Goal: Task Accomplishment & Management: Manage account settings

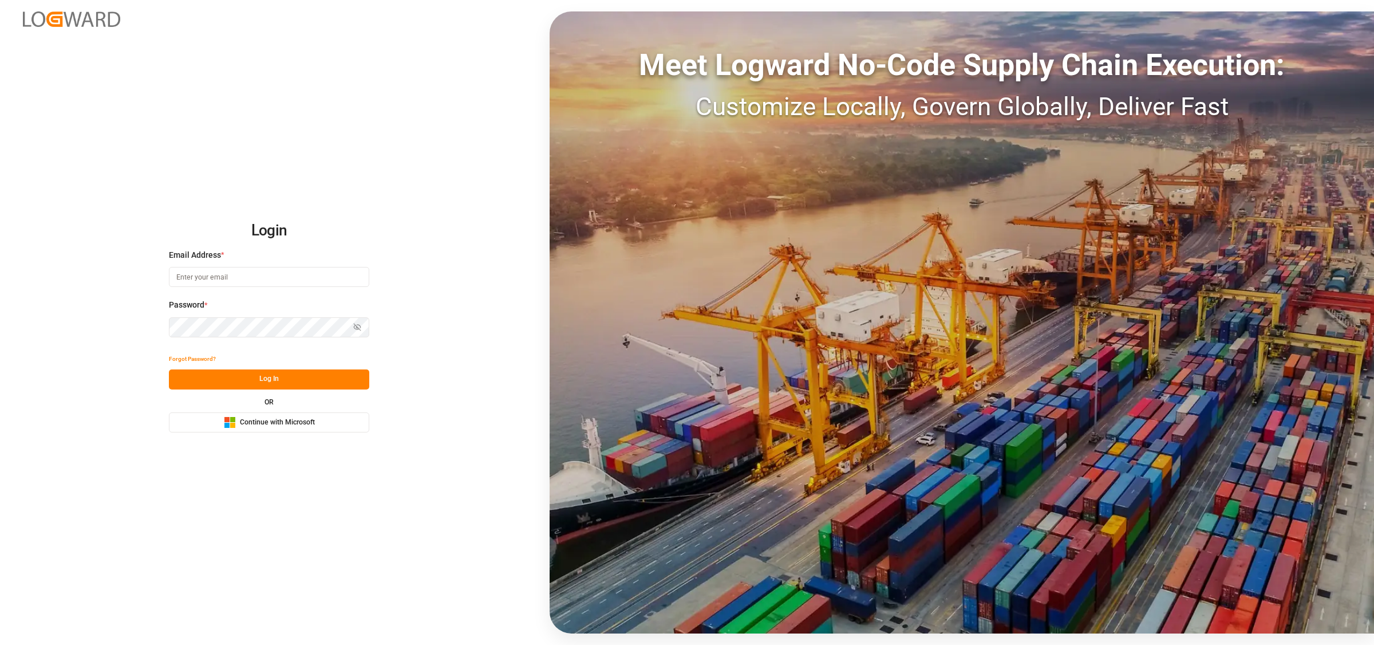
type input "[EMAIL_ADDRESS][DOMAIN_NAME]"
click at [302, 377] on button "Log In" at bounding box center [269, 379] width 200 height 20
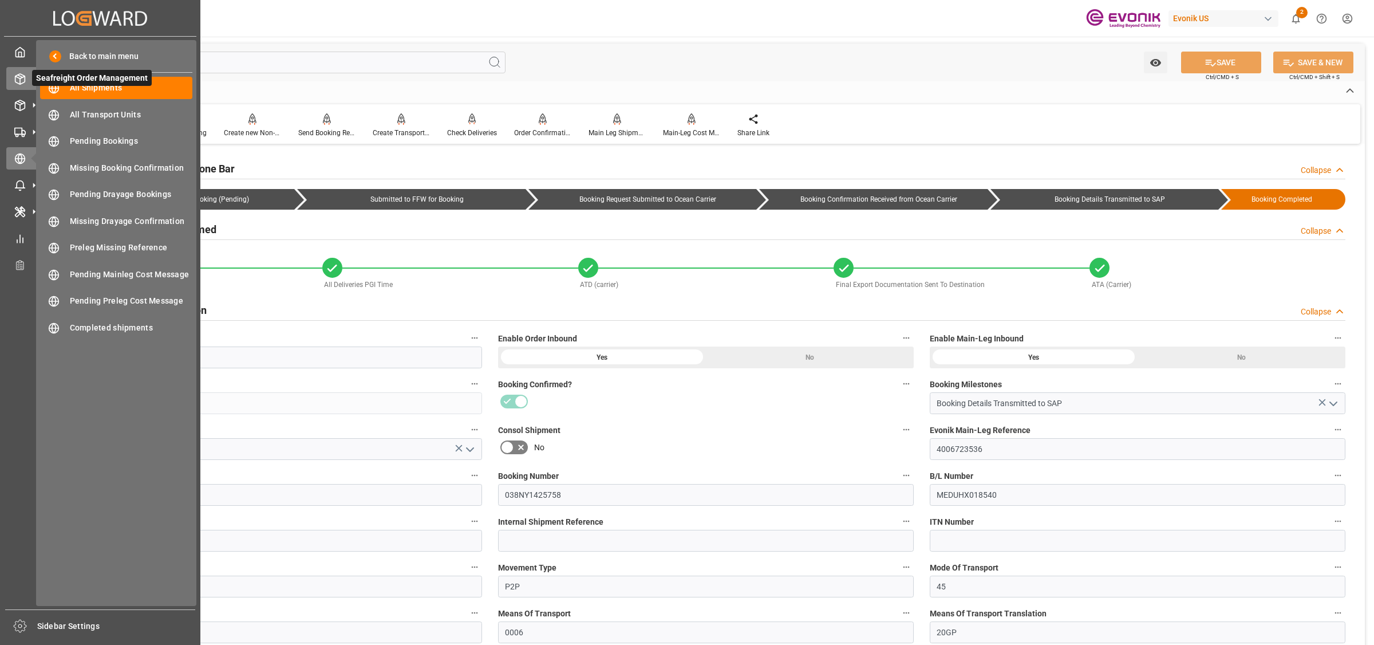
click at [21, 73] on icon at bounding box center [19, 78] width 11 height 11
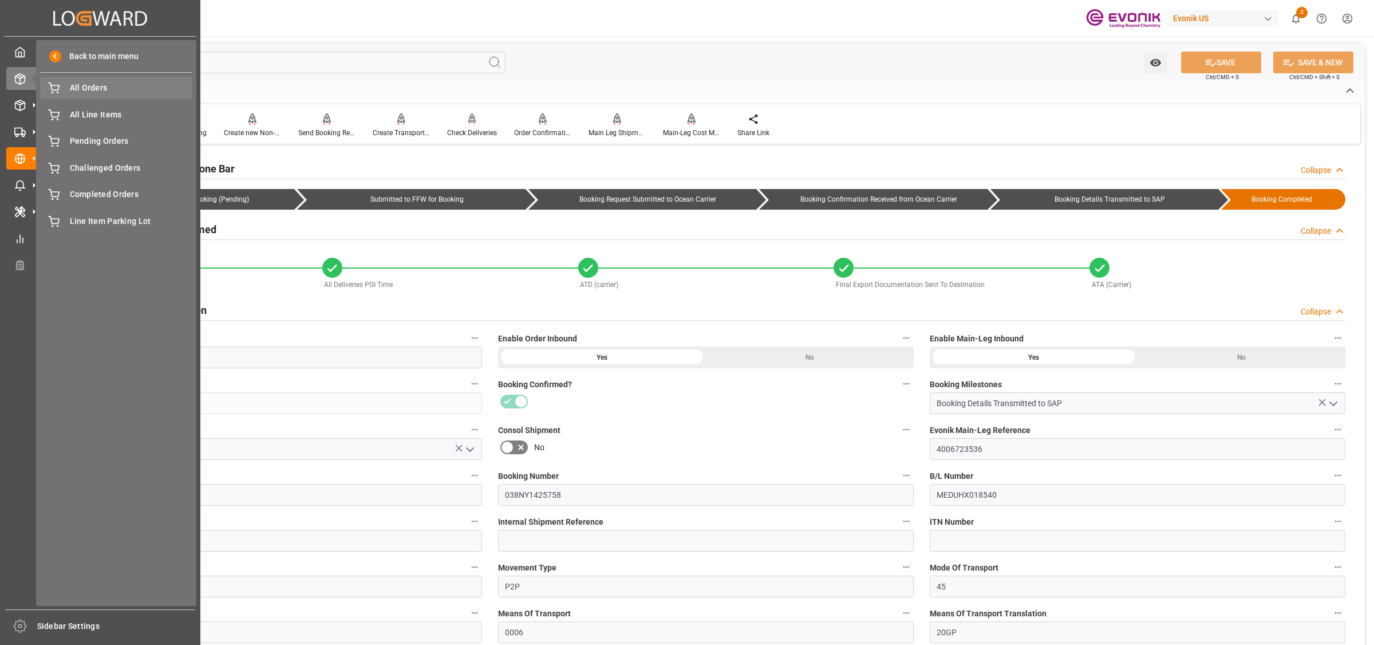
click at [90, 88] on span "All Orders" at bounding box center [131, 88] width 123 height 12
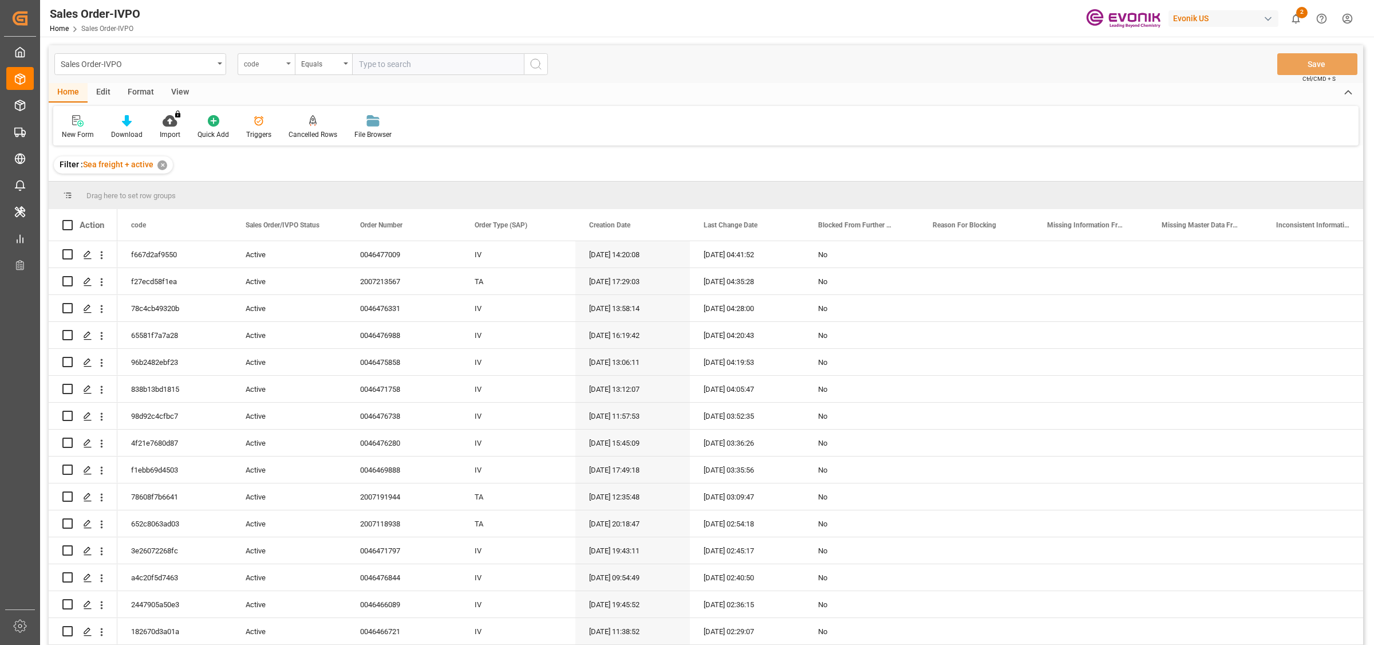
click at [275, 66] on div "code" at bounding box center [263, 62] width 39 height 13
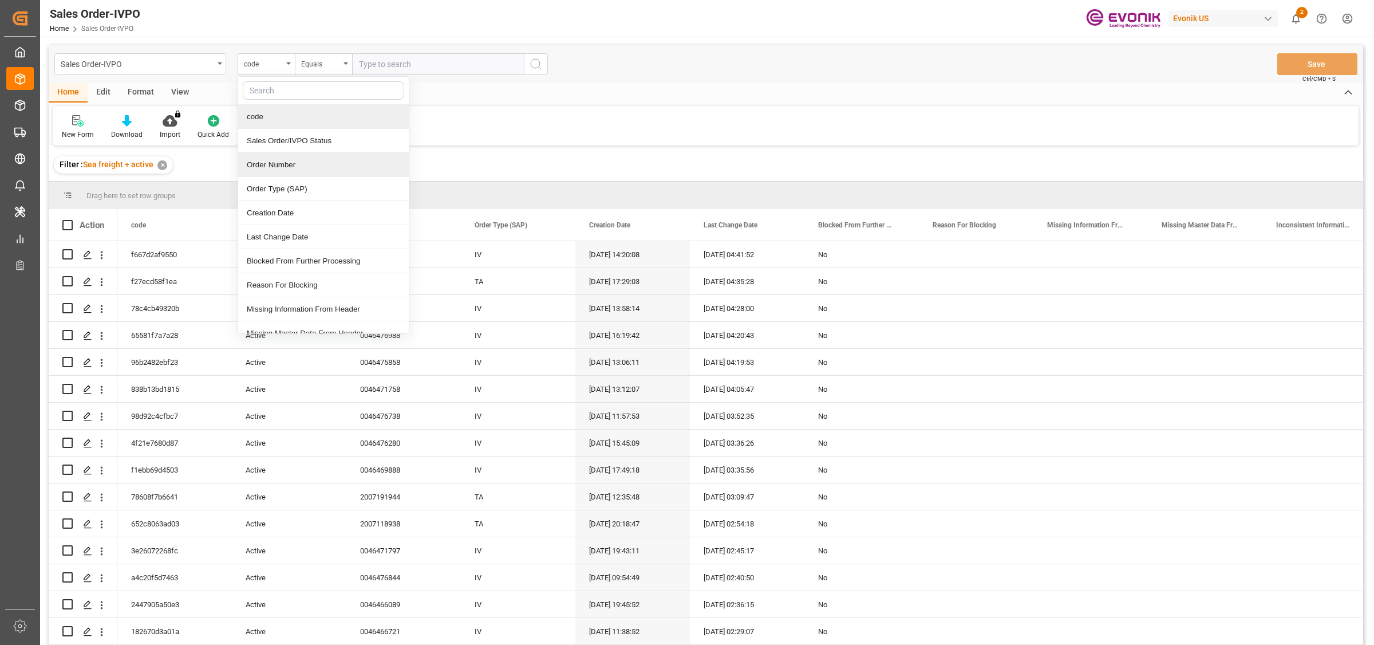
drag, startPoint x: 273, startPoint y: 167, endPoint x: 365, endPoint y: 72, distance: 132.0
click at [273, 167] on div "Order Number" at bounding box center [323, 165] width 171 height 24
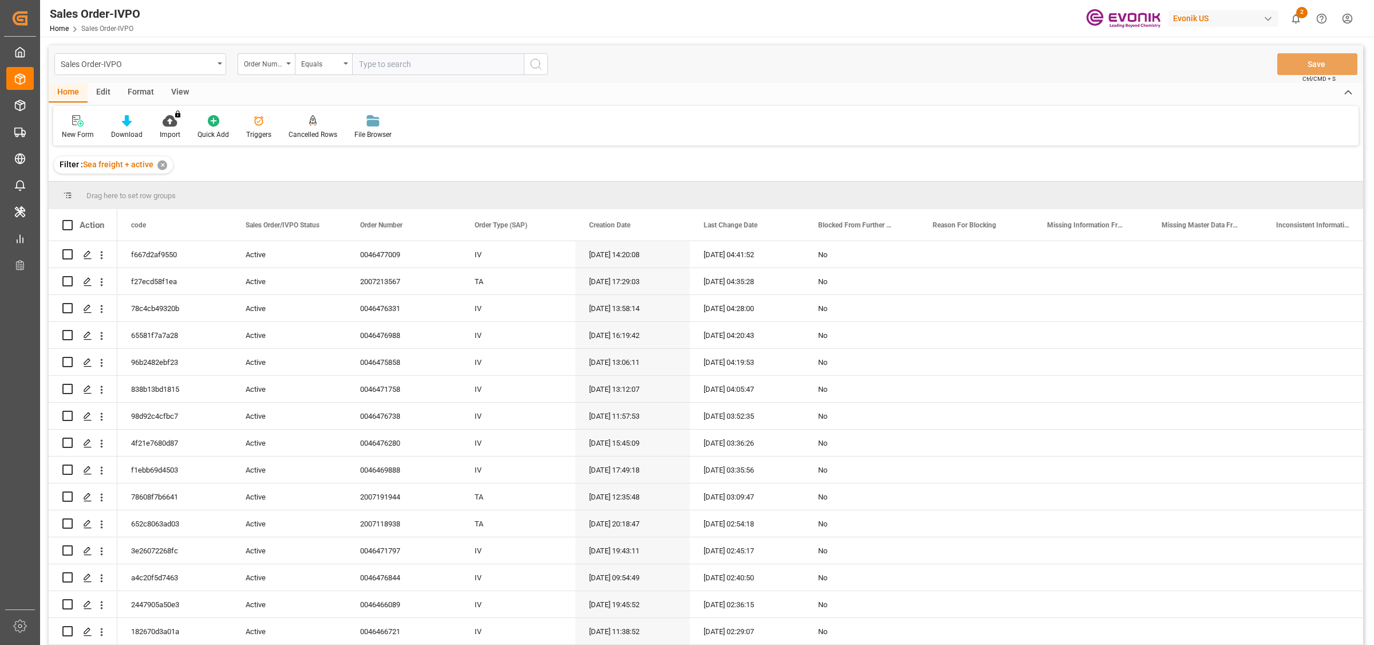
click at [390, 69] on input "text" at bounding box center [438, 64] width 172 height 22
paste input "0046473794"
type input "0046473794"
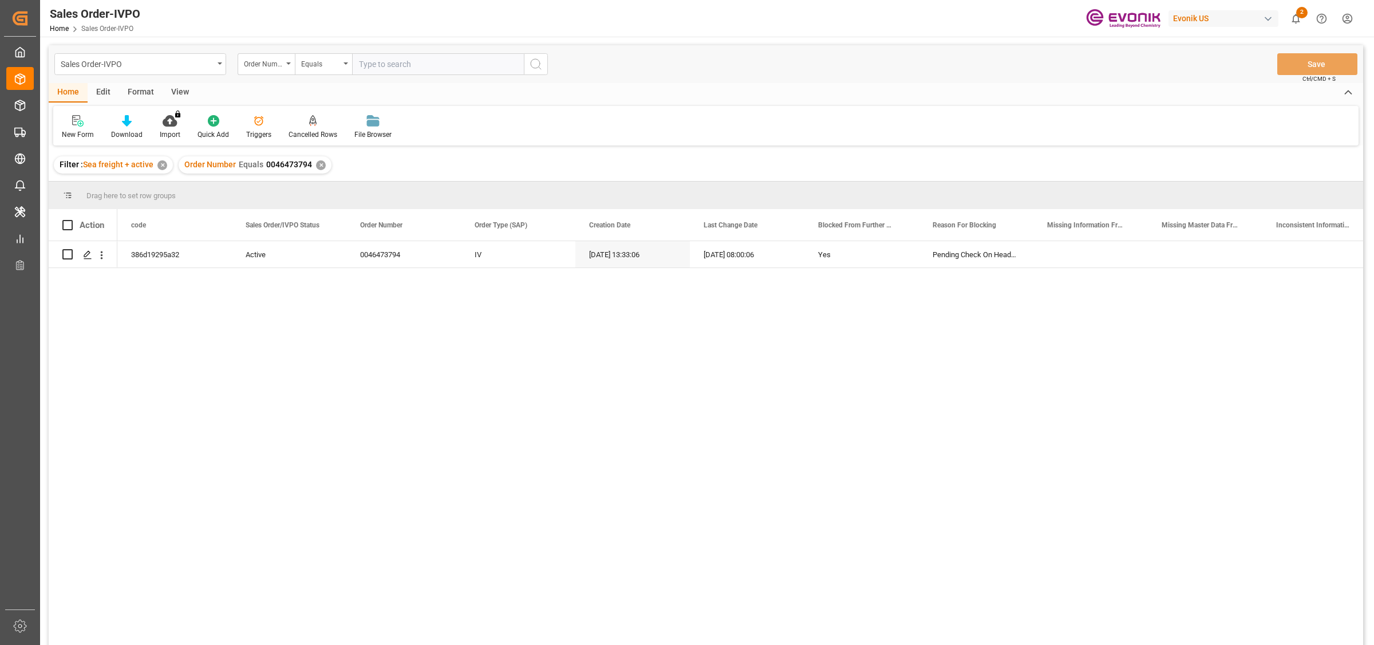
click at [146, 297] on div "386d19295a32 Active 0046473794 IV [DATE] 13:33:06 [DATE] 08:00:06 Yes Pending C…" at bounding box center [740, 446] width 1246 height 411
click at [84, 255] on icon "Press SPACE to select this row." at bounding box center [87, 254] width 9 height 9
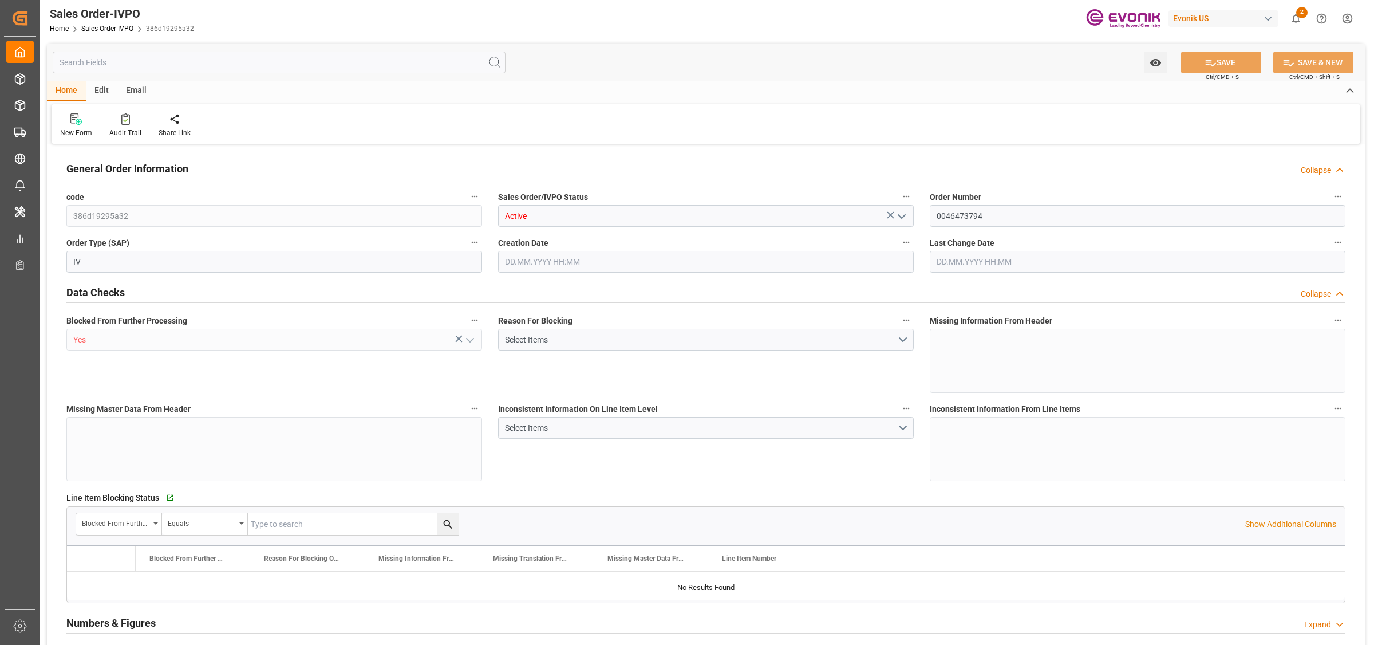
type input "JPYOK"
type input "0"
type input "1"
type input "739.55"
type input "[DATE] 13:33"
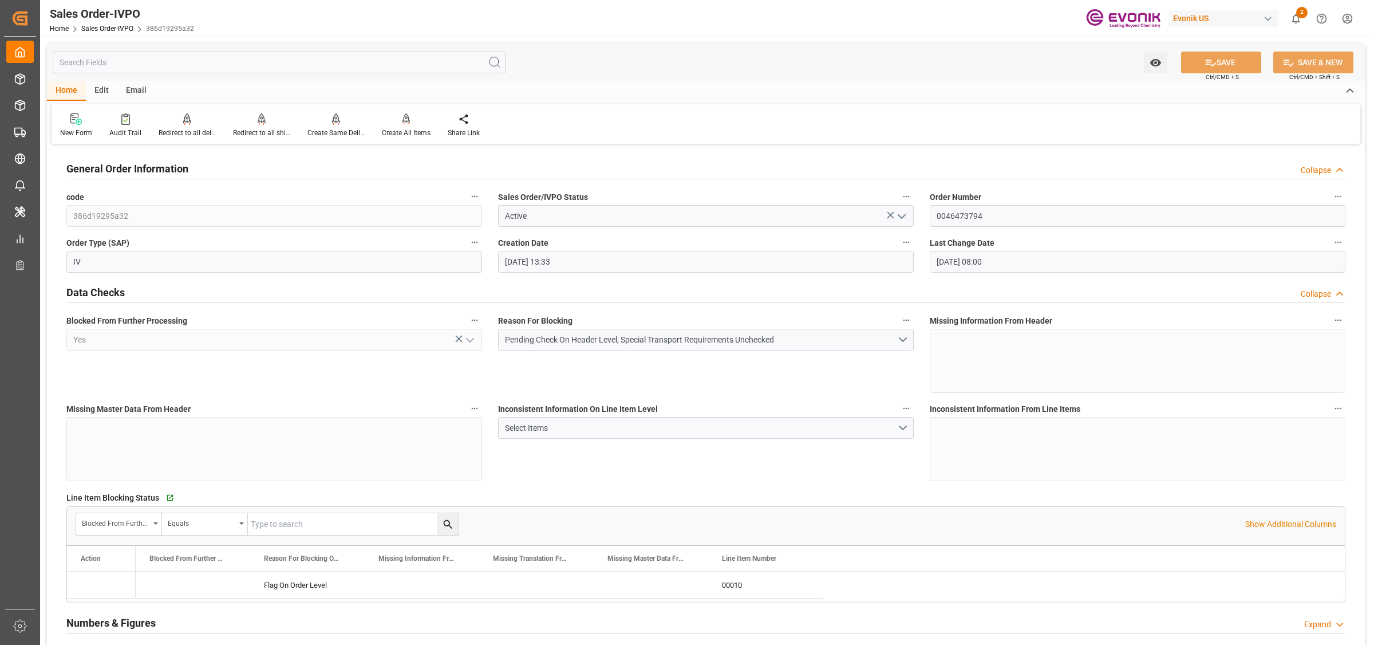
type input "[DATE] 08:00"
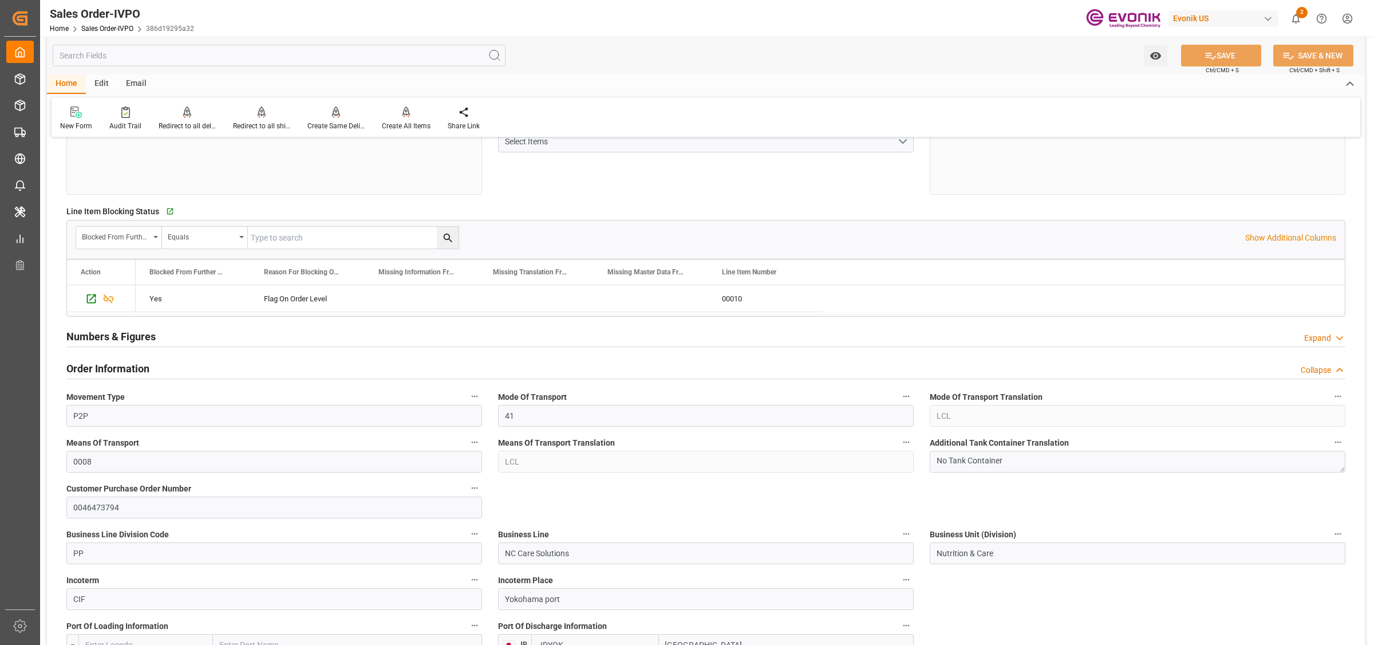
scroll to position [501, 0]
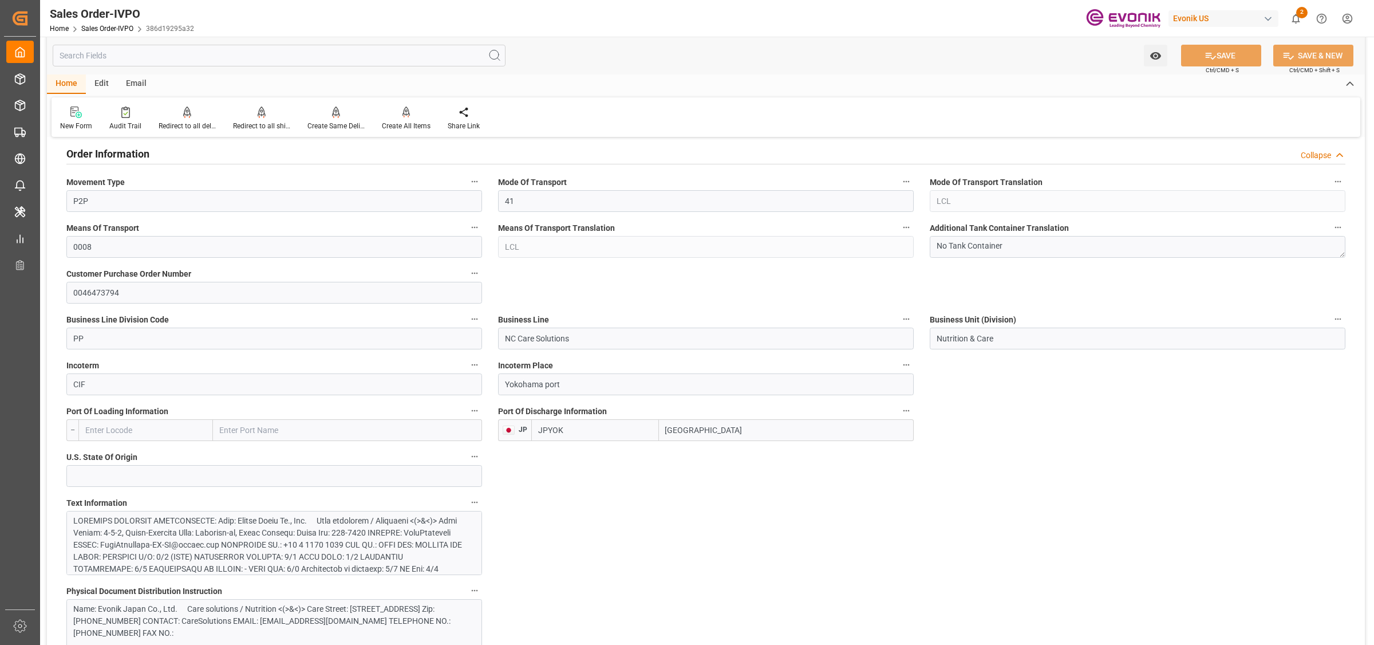
drag, startPoint x: 708, startPoint y: 427, endPoint x: 631, endPoint y: 421, distance: 76.4
click at [631, 421] on div "JPYOK Yokohama" at bounding box center [722, 430] width 382 height 22
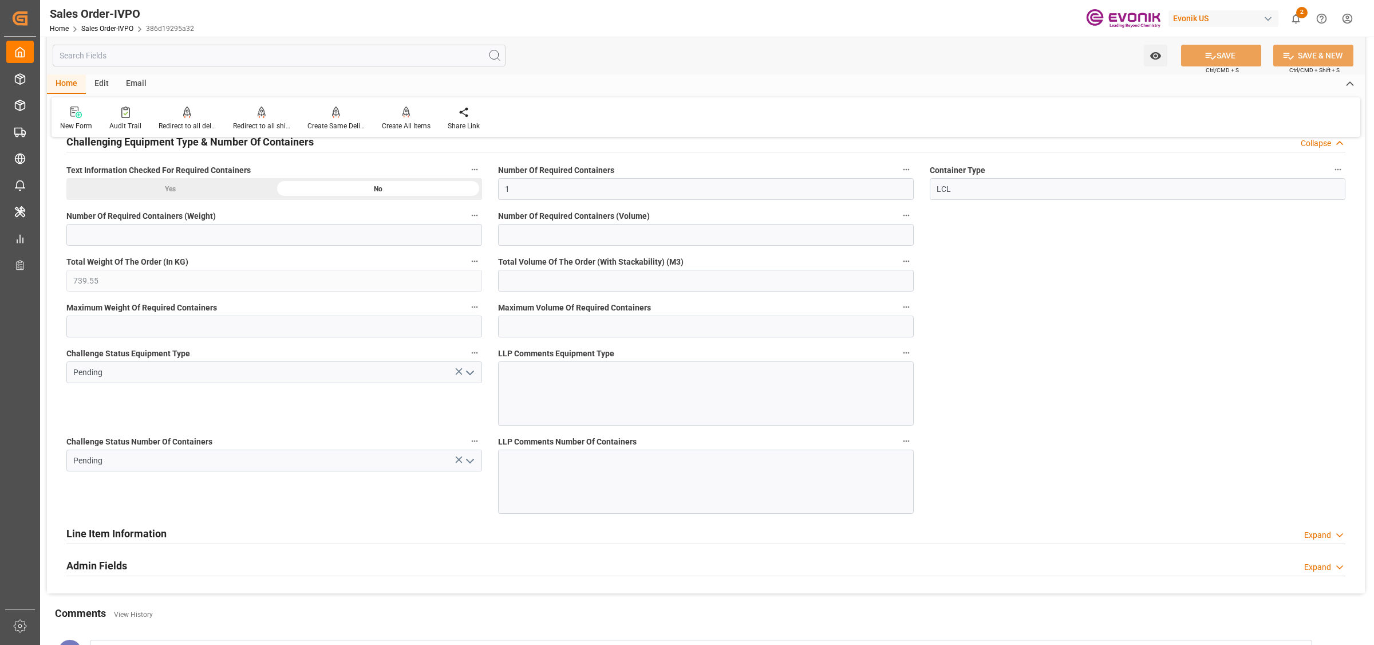
scroll to position [1789, 0]
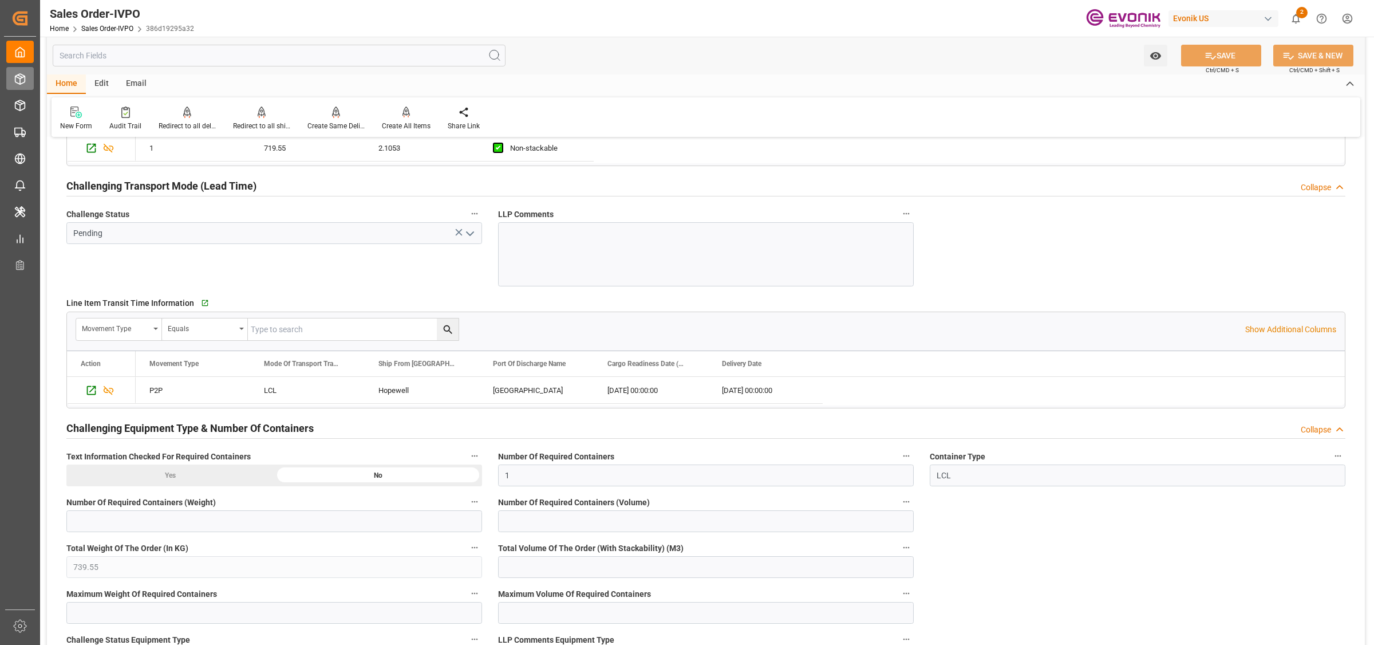
click at [12, 76] on div at bounding box center [15, 79] width 19 height 12
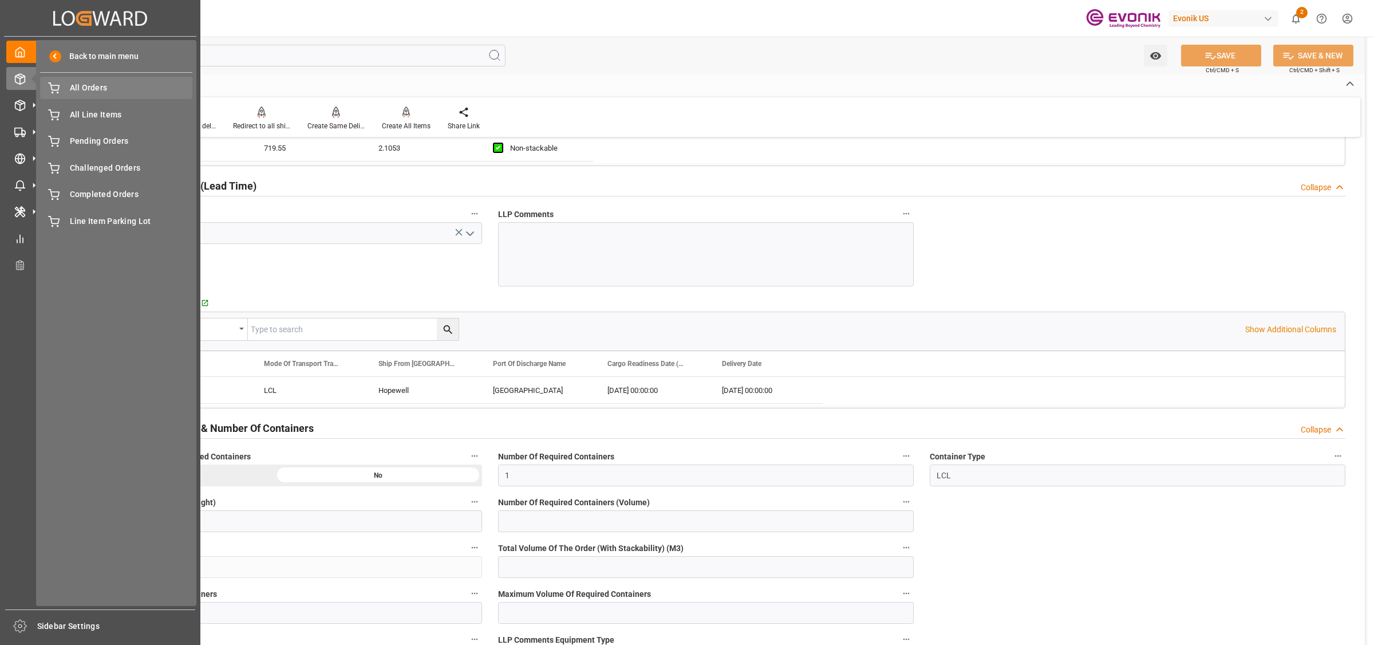
click at [76, 86] on span "All Orders" at bounding box center [131, 88] width 123 height 12
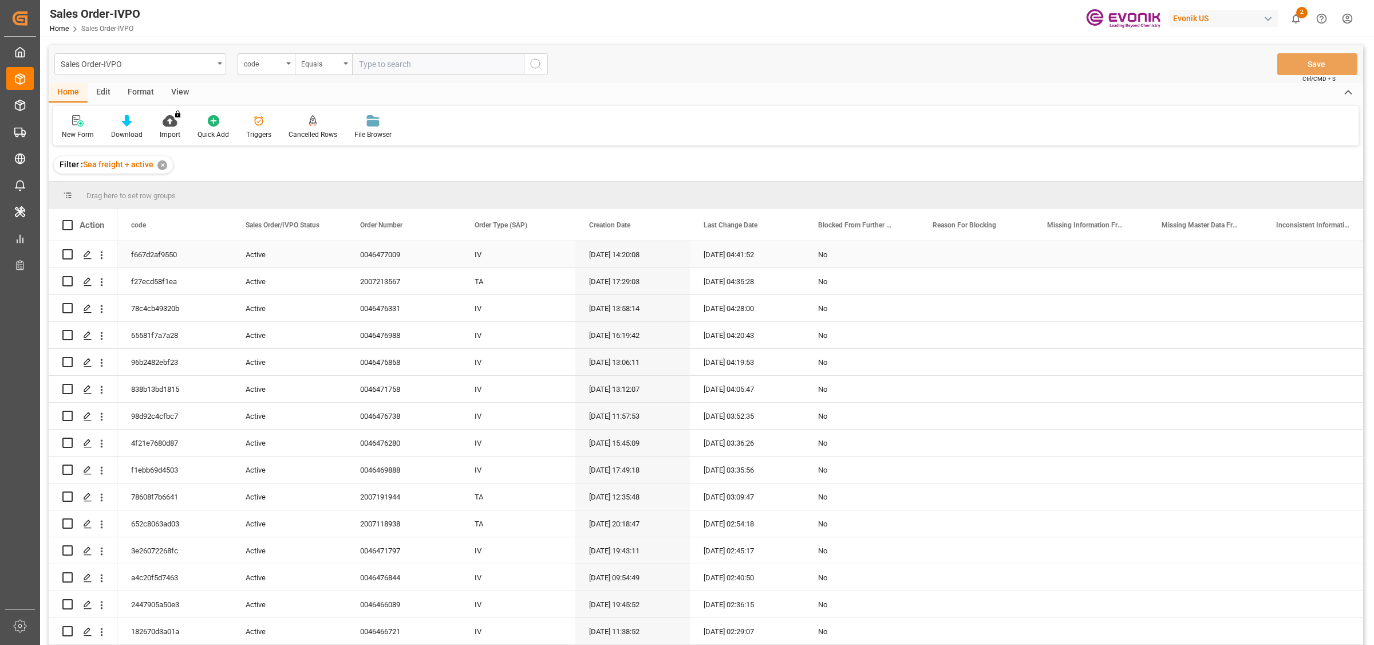
click at [78, 254] on div "Press SPACE to select this row." at bounding box center [86, 254] width 17 height 21
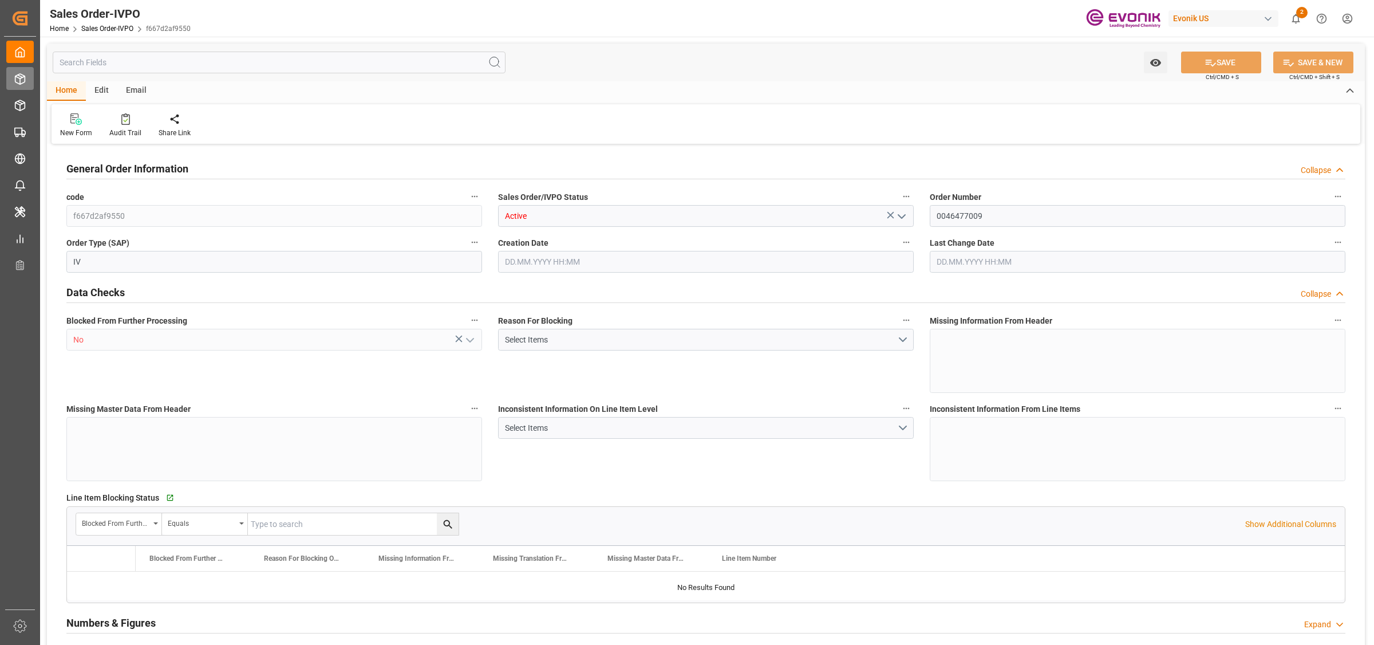
type input "NLRTM"
type input "0"
type input "1"
type input "2"
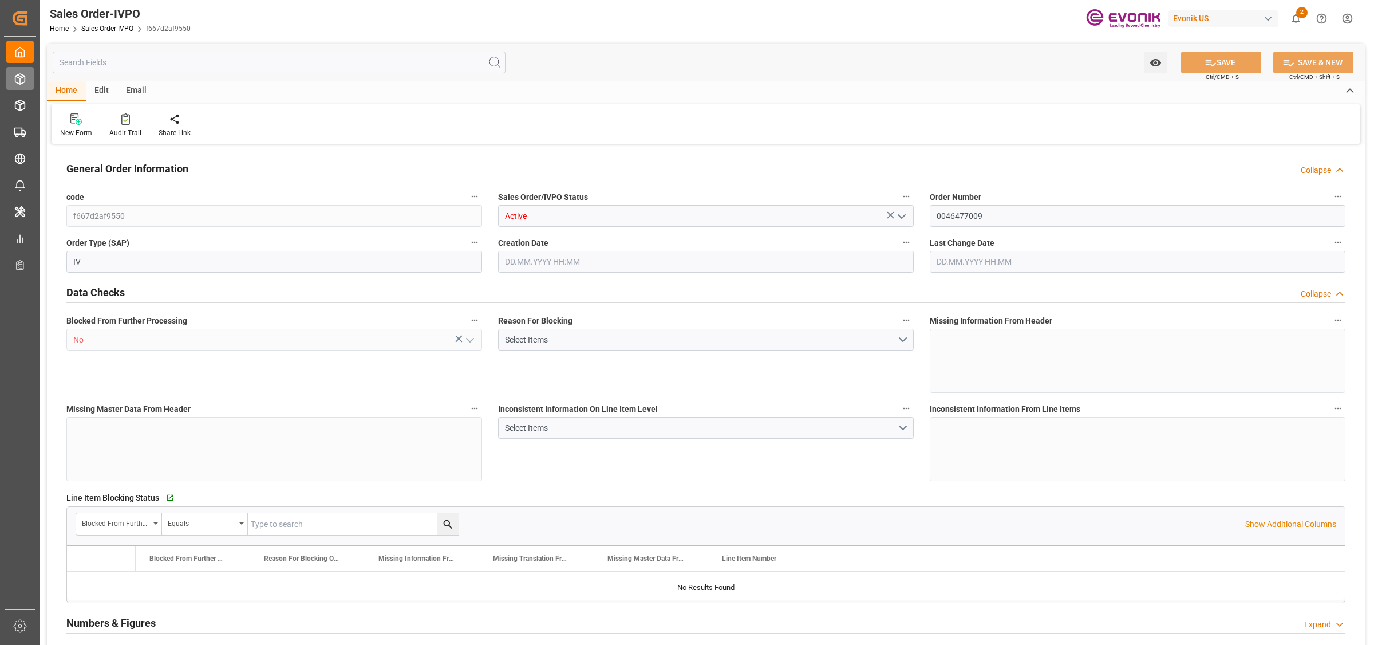
type input "15756.4"
type input "43.0891"
type input "17000"
type input "30"
click at [19, 83] on icon at bounding box center [19, 78] width 11 height 11
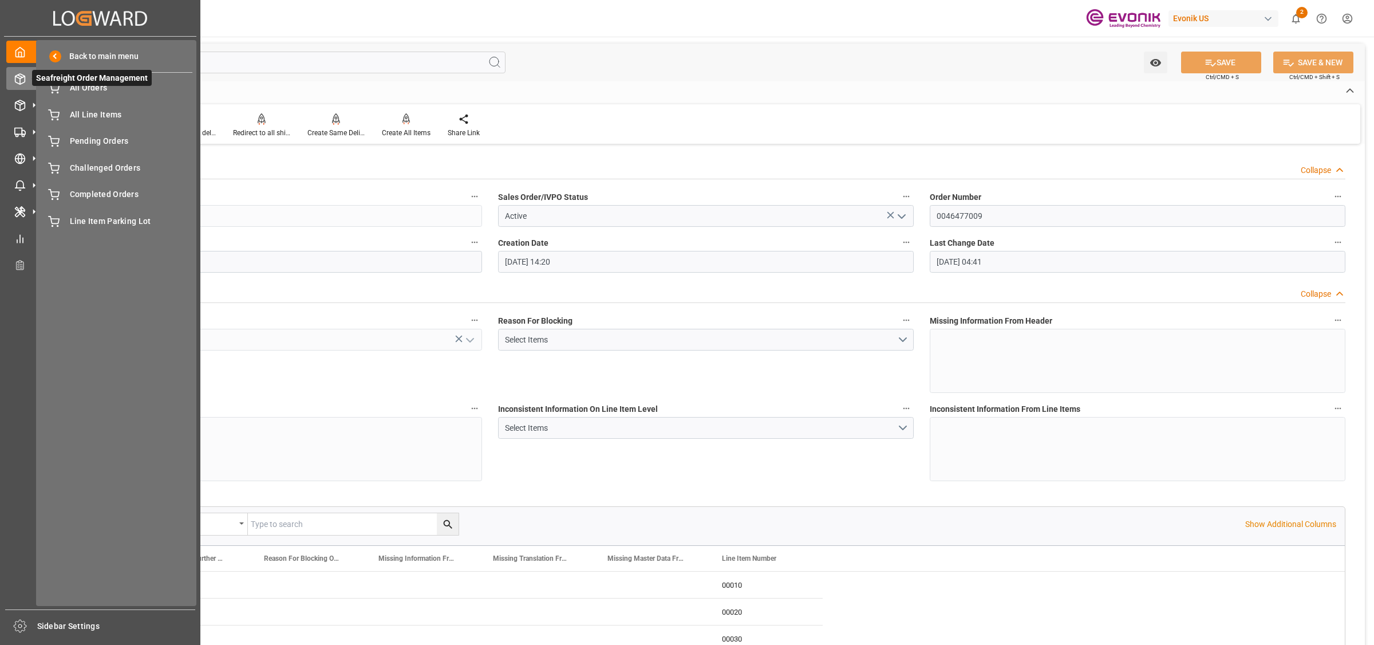
type input "[DATE] 14:20"
type input "[DATE] 04:41"
click at [89, 89] on span "All Orders" at bounding box center [131, 88] width 123 height 12
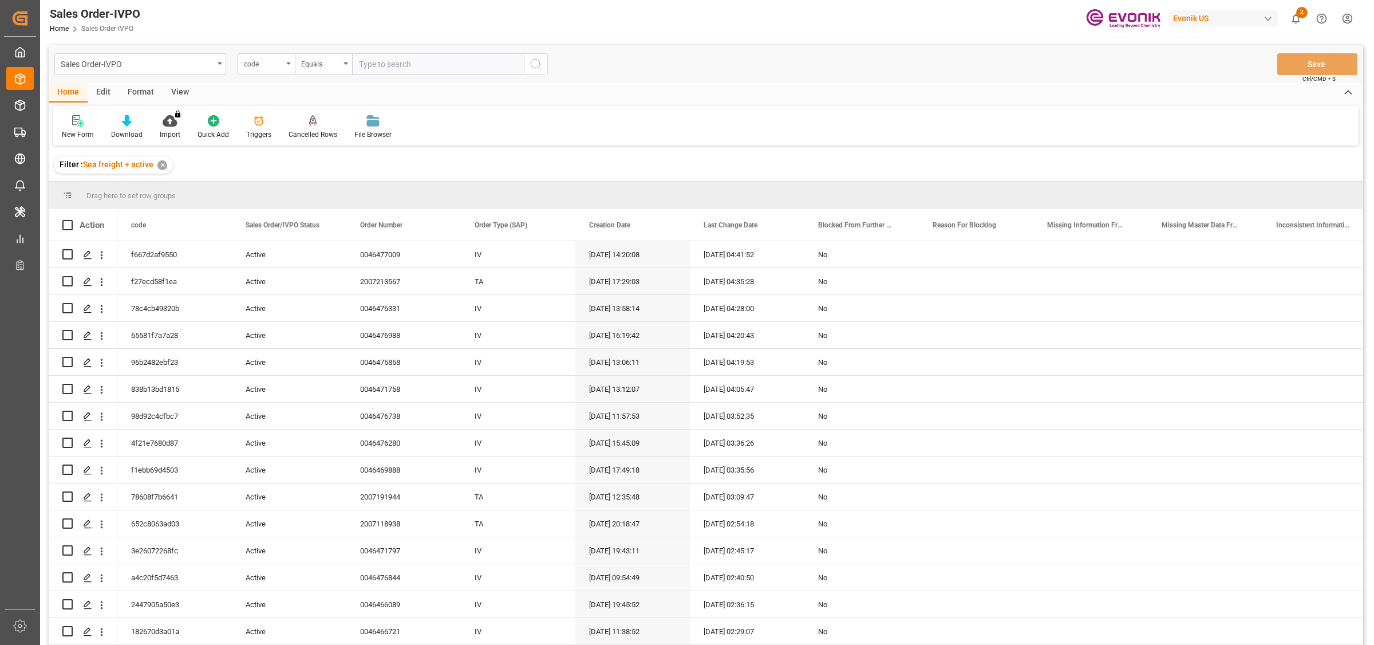
click at [252, 61] on div "code" at bounding box center [263, 62] width 39 height 13
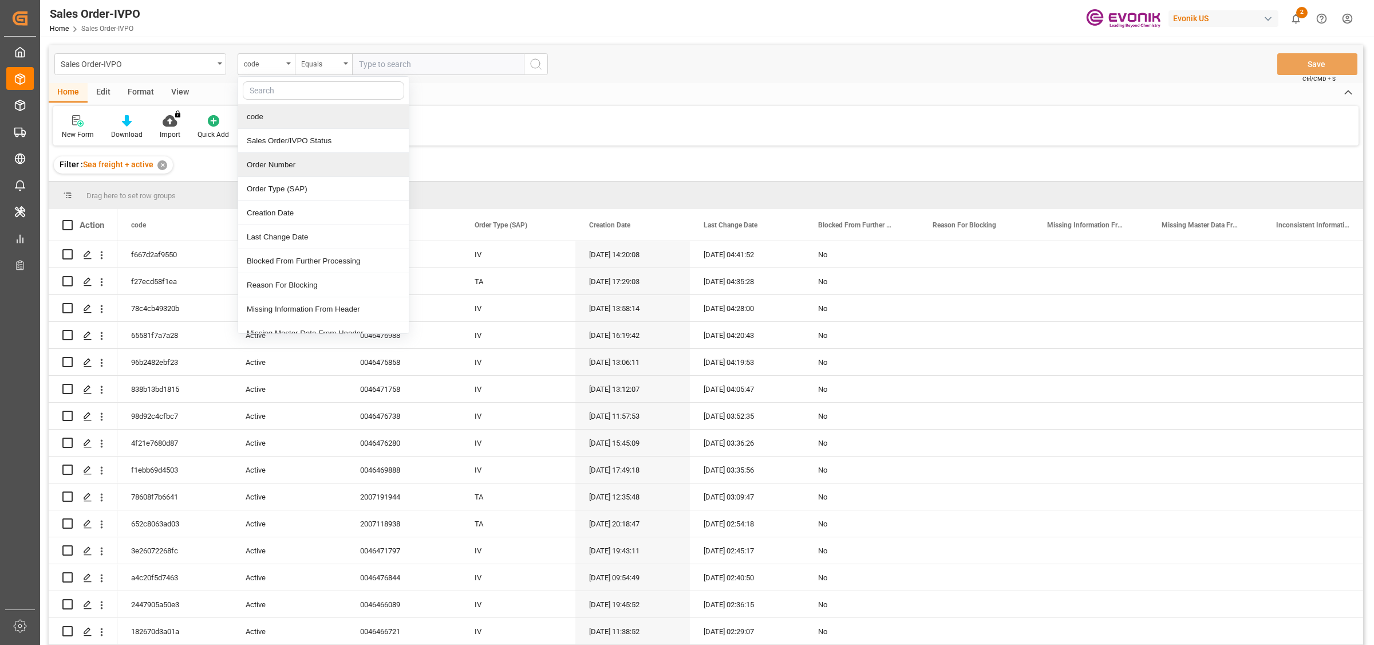
click at [285, 169] on div "Order Number" at bounding box center [323, 165] width 171 height 24
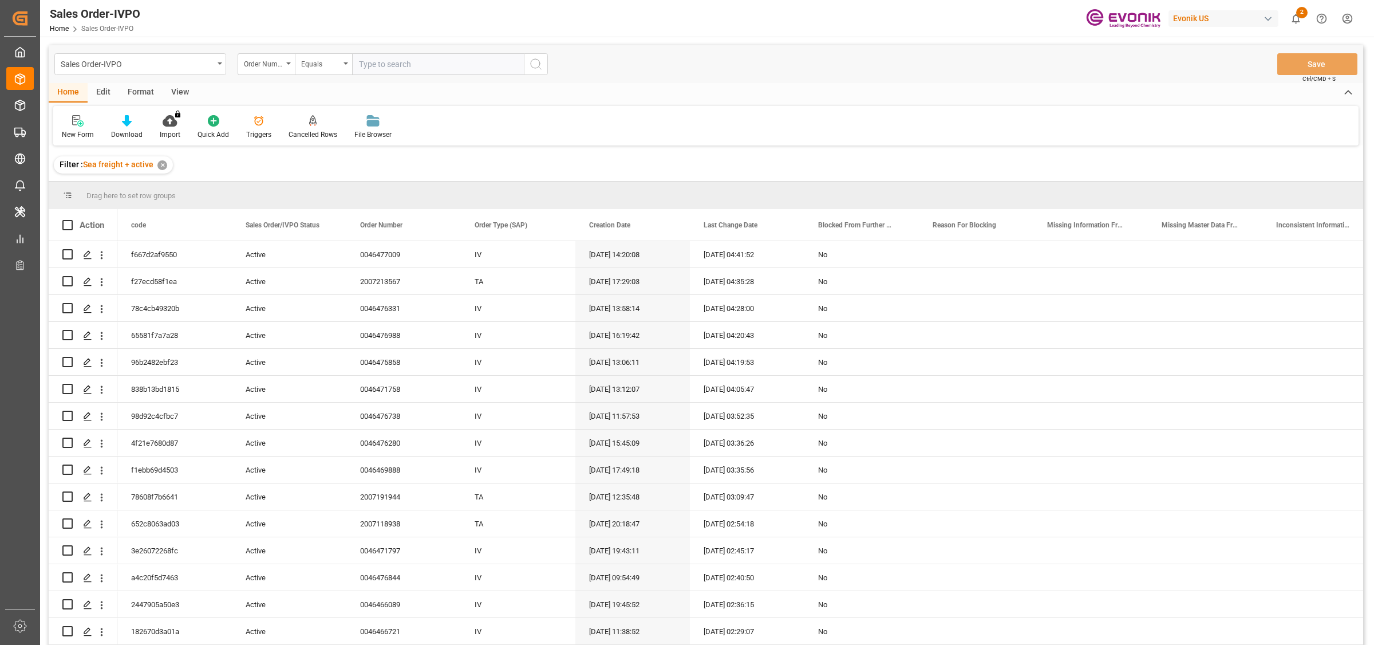
click at [416, 56] on input "text" at bounding box center [438, 64] width 172 height 22
paste input "0046470239"
type input "0046470239"
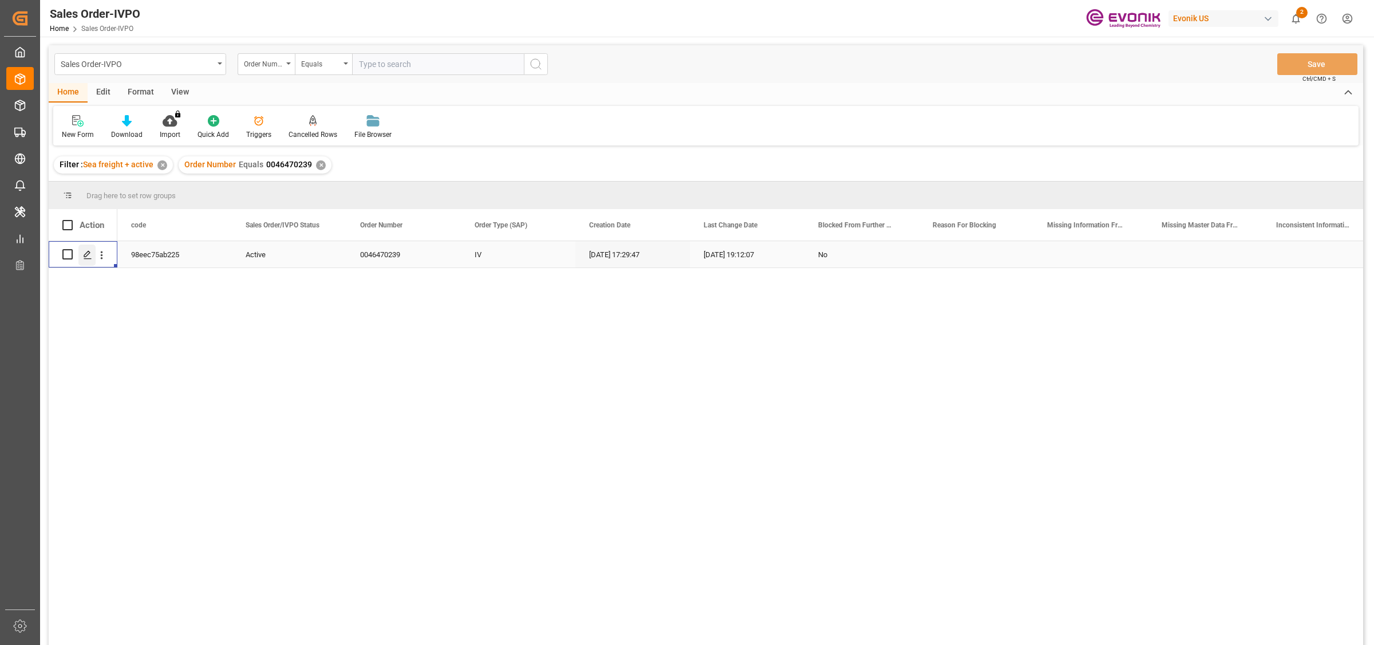
click at [90, 255] on icon "Press SPACE to select this row." at bounding box center [87, 254] width 9 height 9
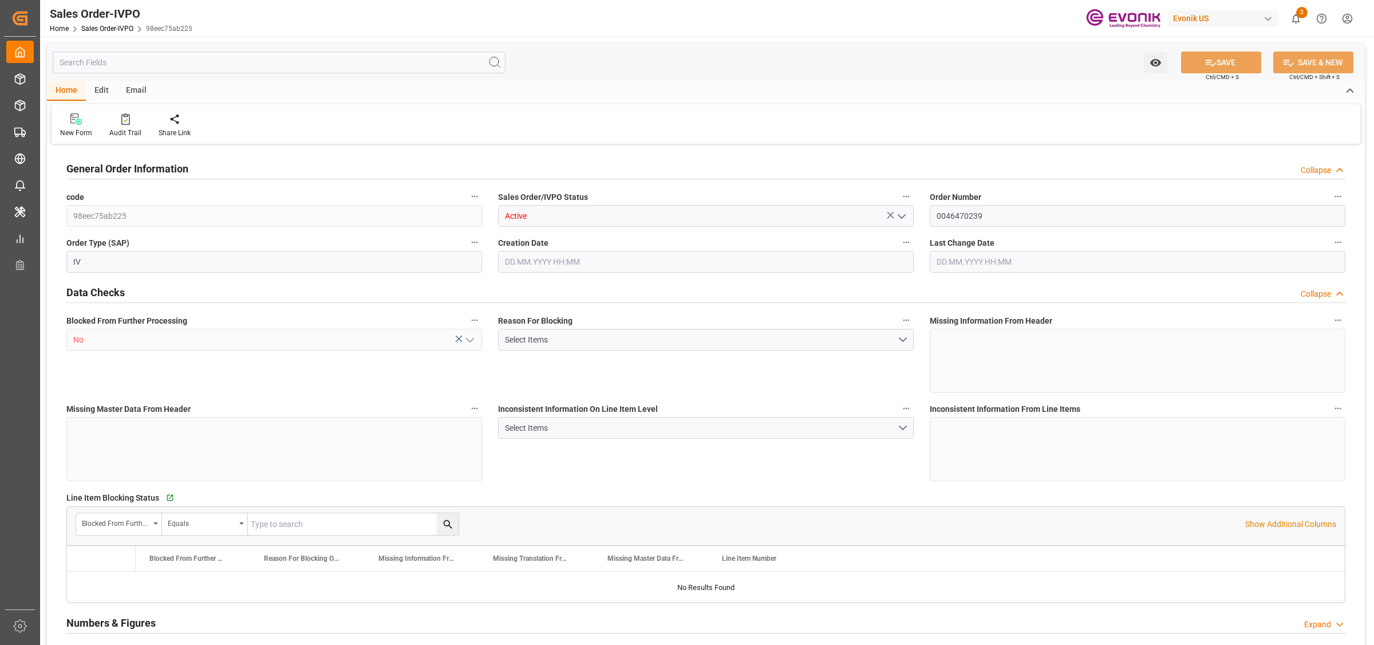
type input "INNSA"
type input "0"
type input "1"
type input "245.22"
type input "[DATE] 17:29"
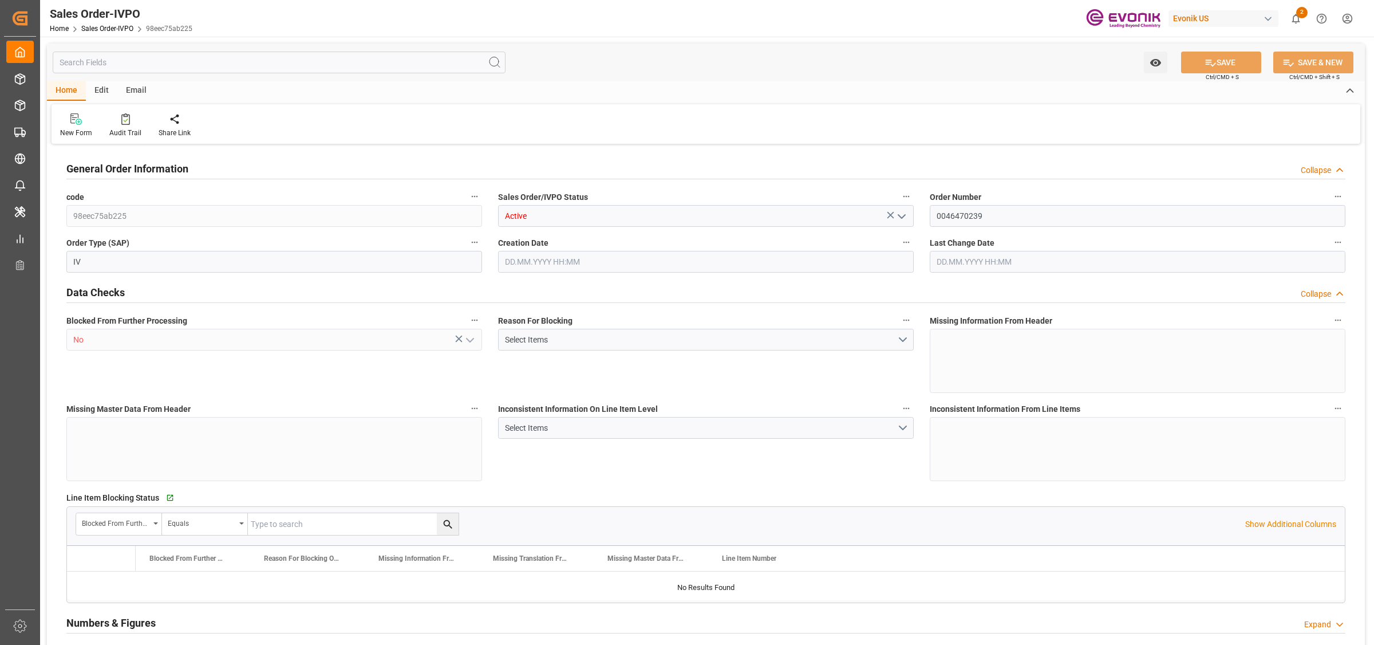
type input "[DATE] 19:12"
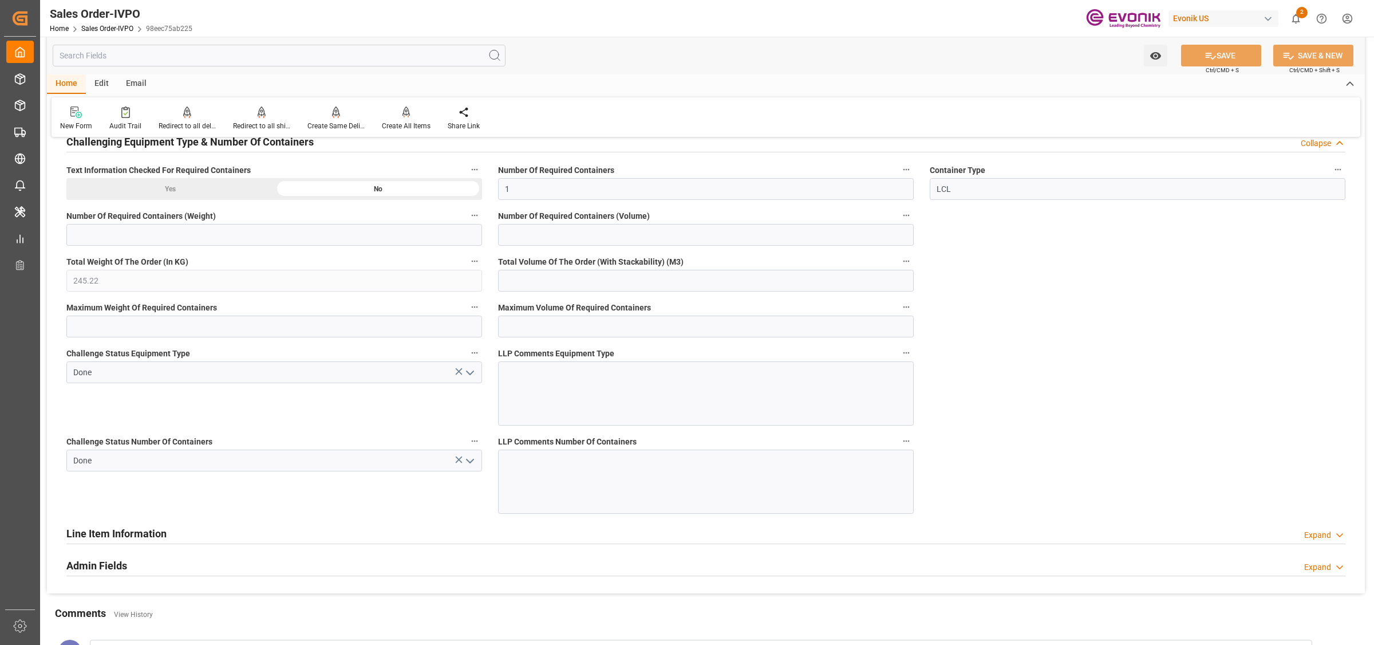
scroll to position [1861, 0]
